Goal: Contribute content: Contribute content

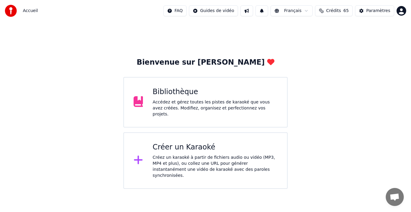
click at [190, 100] on div "Bibliothèque Accédez et gérez toutes les pistes de karaoké que vous avez créées…" at bounding box center [215, 102] width 125 height 30
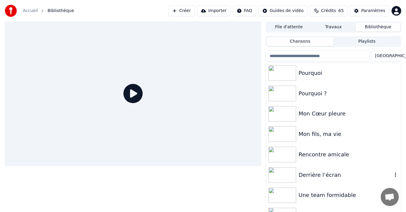
click at [320, 178] on div "Derrière l’écran" at bounding box center [345, 175] width 94 height 8
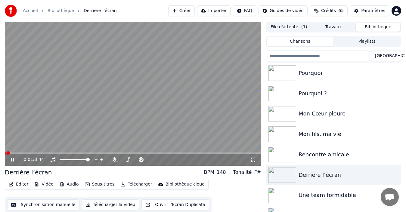
click at [11, 159] on icon at bounding box center [17, 159] width 14 height 5
click at [156, 159] on span at bounding box center [149, 159] width 30 height 1
click at [159, 160] on span at bounding box center [149, 159] width 30 height 1
click at [161, 160] on span at bounding box center [149, 159] width 30 height 1
click at [5, 153] on span at bounding box center [7, 153] width 4 height 4
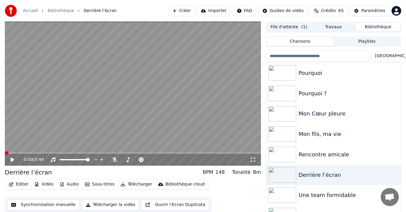
click at [11, 160] on icon at bounding box center [13, 160] width 4 height 4
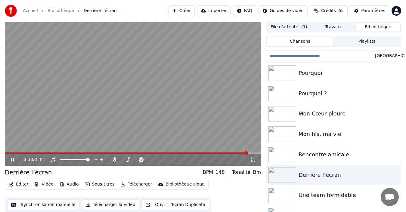
click at [11, 161] on icon at bounding box center [12, 160] width 3 height 4
click at [184, 9] on button "Créer" at bounding box center [181, 10] width 26 height 11
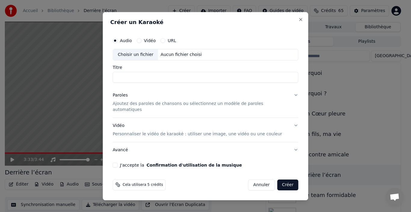
click at [178, 56] on div "Aucun fichier choisi" at bounding box center [181, 55] width 46 height 6
click at [152, 76] on input "Titre" at bounding box center [206, 77] width 186 height 11
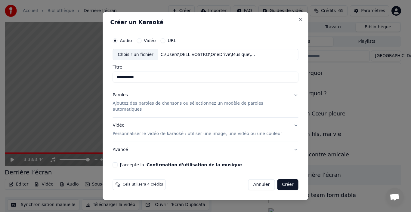
type input "**********"
click at [141, 107] on p "Ajoutez des paroles de chansons ou sélectionnez un modèle de paroles automatiqu…" at bounding box center [201, 107] width 176 height 12
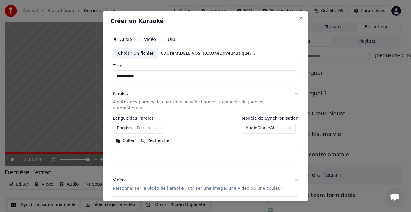
click at [155, 123] on button "English English" at bounding box center [138, 128] width 51 height 11
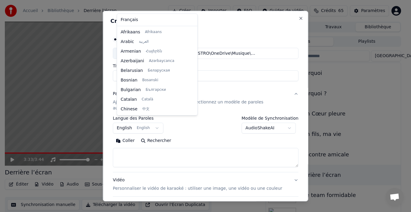
scroll to position [48, 0]
select select "**"
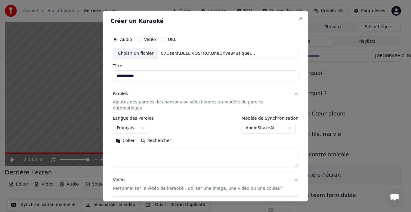
click at [131, 148] on textarea at bounding box center [206, 157] width 186 height 19
paste textarea "**********"
drag, startPoint x: 136, startPoint y: 157, endPoint x: 106, endPoint y: 154, distance: 30.9
click at [106, 154] on body "**********" at bounding box center [203, 106] width 406 height 212
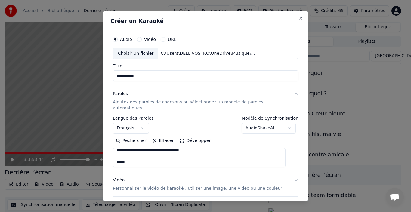
click at [126, 152] on textarea at bounding box center [199, 157] width 173 height 19
click at [120, 158] on textarea at bounding box center [199, 157] width 173 height 19
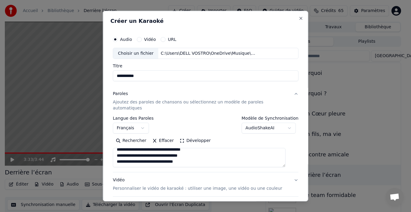
drag, startPoint x: 120, startPoint y: 156, endPoint x: 131, endPoint y: 156, distance: 11.4
click at [131, 156] on textarea at bounding box center [199, 157] width 173 height 19
click at [135, 157] on textarea at bounding box center [199, 157] width 173 height 19
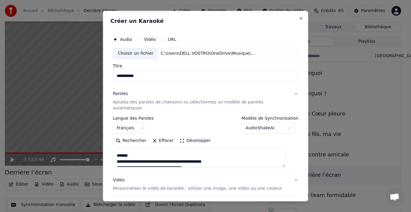
click at [143, 150] on textarea at bounding box center [199, 157] width 173 height 19
click at [141, 150] on textarea at bounding box center [199, 157] width 173 height 19
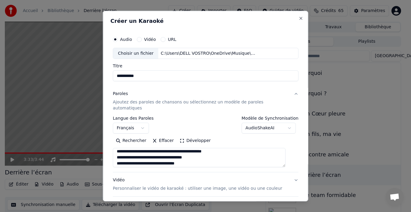
scroll to position [110, 0]
click at [135, 152] on textarea at bounding box center [199, 157] width 173 height 19
click at [150, 159] on textarea at bounding box center [199, 157] width 173 height 19
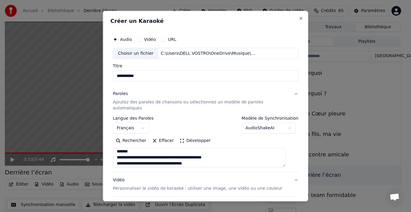
click at [147, 148] on textarea at bounding box center [199, 157] width 173 height 19
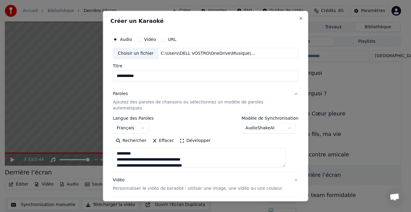
click at [155, 148] on textarea at bounding box center [199, 157] width 173 height 19
click at [121, 154] on textarea at bounding box center [199, 157] width 173 height 19
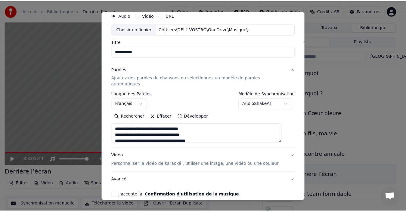
scroll to position [47, 0]
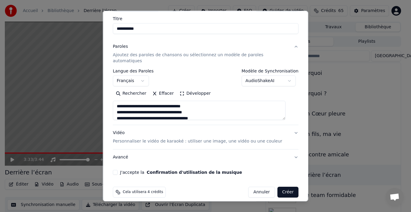
type textarea "**********"
click at [118, 170] on button "J'accepte la Confirmation d'utilisation de la musique" at bounding box center [115, 172] width 5 height 5
click at [283, 187] on button "Créer" at bounding box center [287, 192] width 21 height 11
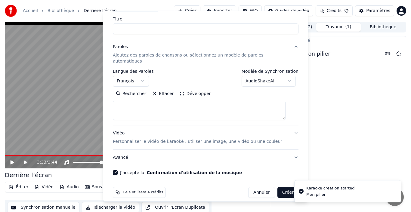
select select
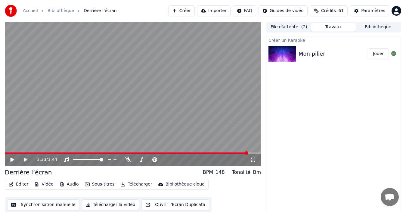
click at [376, 51] on button "Jouer" at bounding box center [378, 53] width 21 height 11
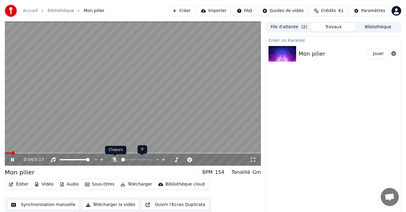
click at [113, 161] on icon at bounding box center [115, 159] width 6 height 5
click at [149, 161] on div at bounding box center [155, 160] width 48 height 6
click at [149, 159] on span at bounding box center [141, 159] width 15 height 1
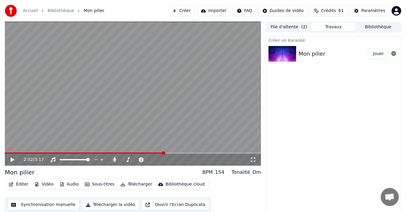
scroll to position [4, 0]
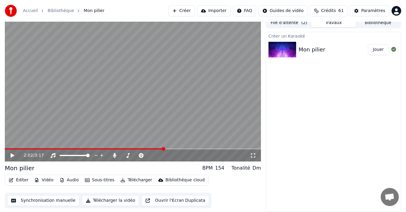
click at [6, 149] on span at bounding box center [84, 148] width 159 height 1
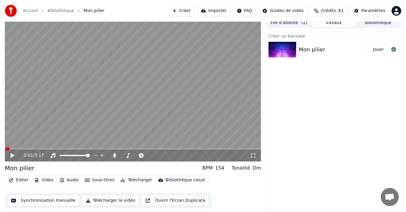
click at [11, 154] on icon at bounding box center [13, 155] width 4 height 4
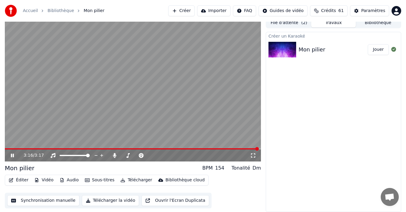
click at [15, 154] on icon at bounding box center [17, 155] width 14 height 5
